Goal: Transaction & Acquisition: Register for event/course

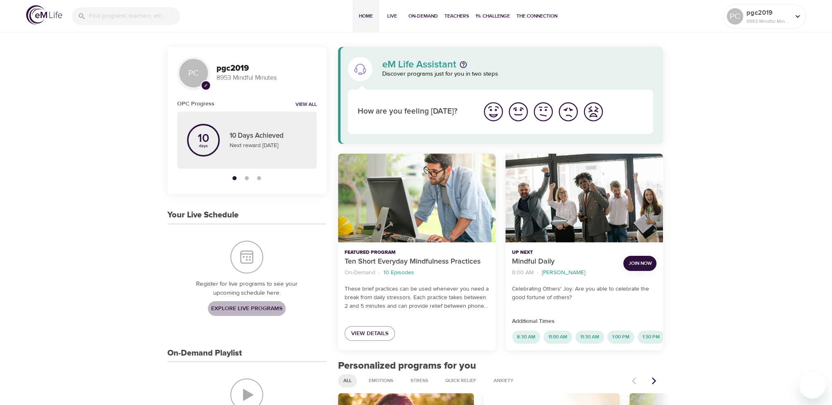
click at [278, 305] on span "Explore Live Programs" at bounding box center [246, 309] width 71 height 10
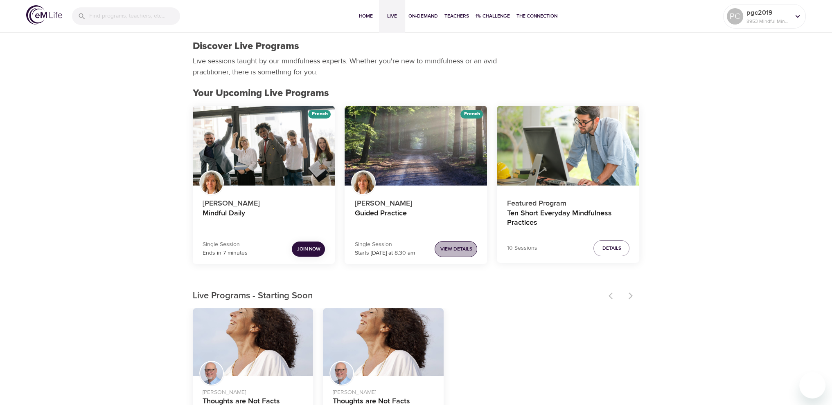
click at [446, 248] on span "View Details" at bounding box center [456, 249] width 32 height 9
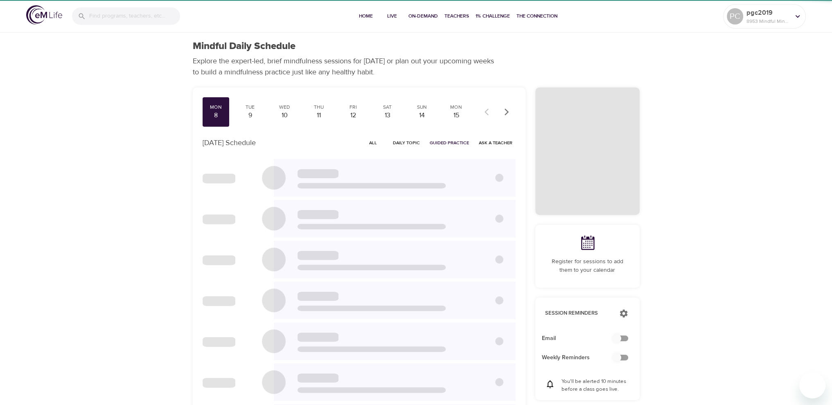
checkbox input "true"
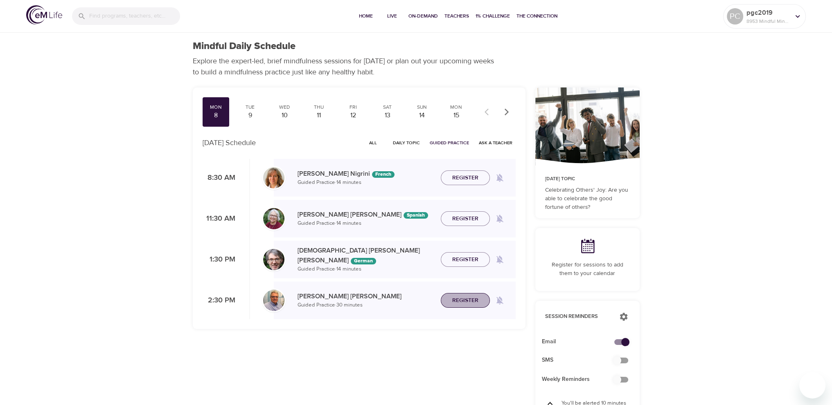
click at [477, 300] on span "Register" at bounding box center [465, 301] width 26 height 10
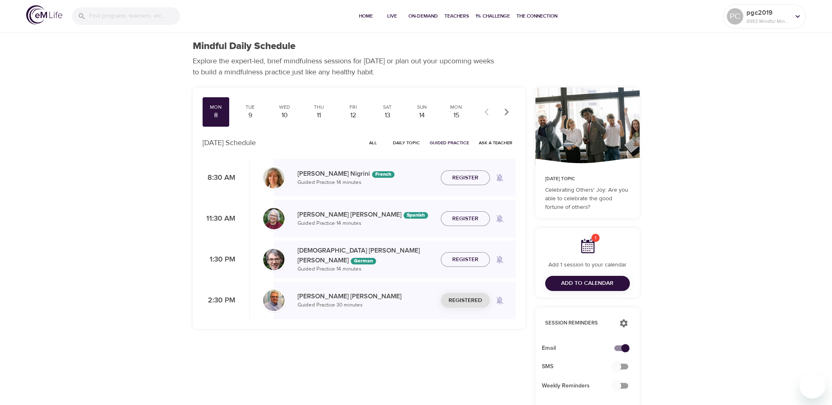
click at [164, 353] on div "Mindful Daily Schedule Explore the expert-led, brief mindfulness sessions for […" at bounding box center [416, 367] width 832 height 735
click at [480, 303] on span "Unregister" at bounding box center [465, 301] width 34 height 10
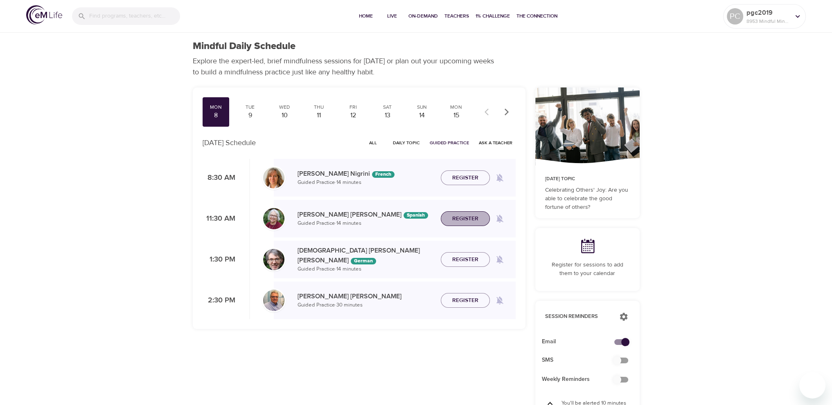
click at [473, 217] on span "Register" at bounding box center [465, 219] width 26 height 10
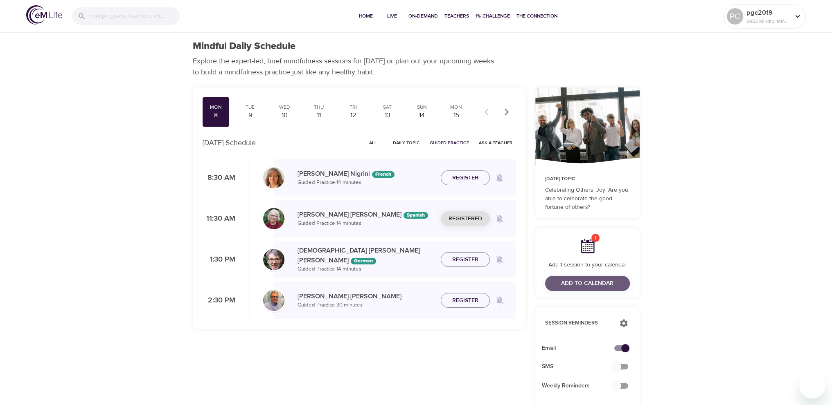
click at [569, 283] on span "Add to Calendar" at bounding box center [587, 284] width 52 height 10
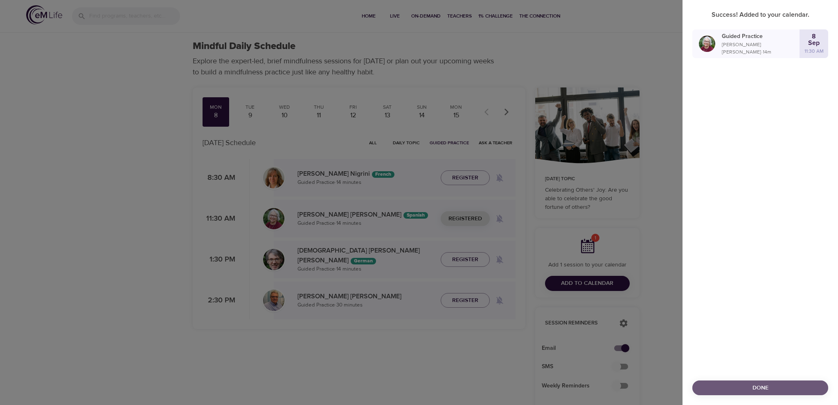
click at [760, 387] on span "Done" at bounding box center [760, 388] width 123 height 10
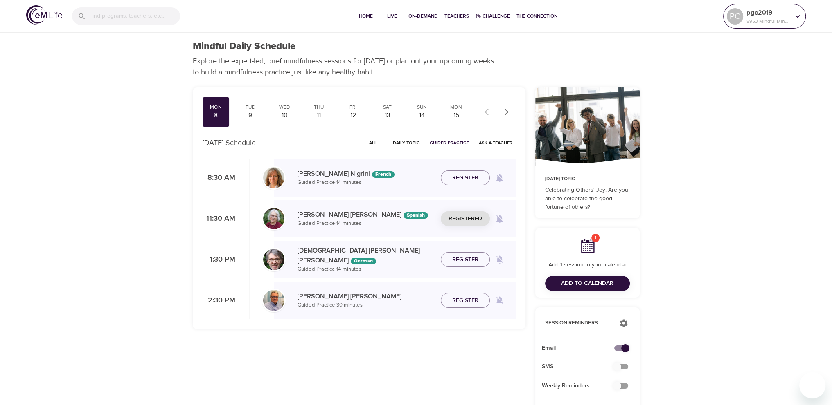
click at [769, 14] on p "pgc2019" at bounding box center [767, 13] width 43 height 10
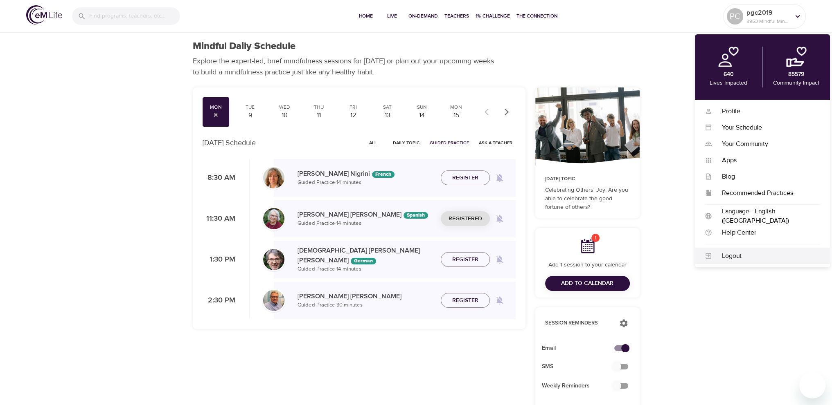
click at [747, 253] on div "Logout" at bounding box center [766, 256] width 108 height 9
